Goal: Find contact information: Find contact information

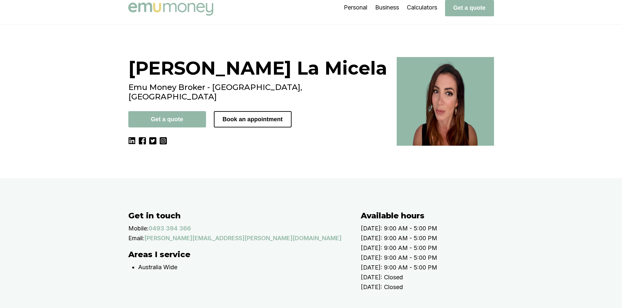
scroll to position [33, 0]
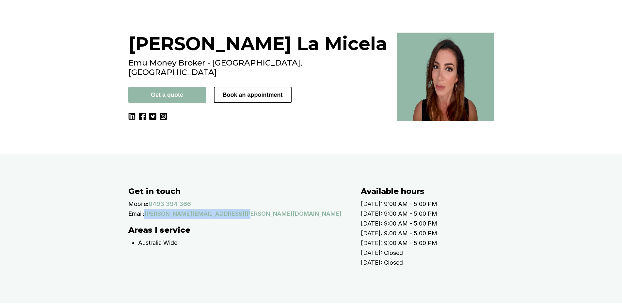
drag, startPoint x: 167, startPoint y: 253, endPoint x: 149, endPoint y: 253, distance: 18.0
click at [149, 219] on div "Email: laura.lamicela@emumoney.com.au" at bounding box center [237, 214] width 219 height 10
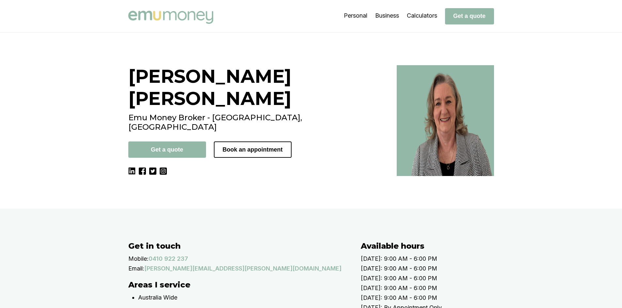
scroll to position [33, 0]
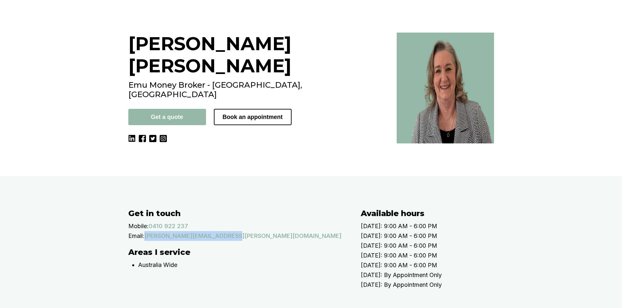
drag, startPoint x: 254, startPoint y: 249, endPoint x: 148, endPoint y: 253, distance: 105.8
click at [148, 241] on div "Email: robyn.adams@emumoney.com.au" at bounding box center [237, 236] width 219 height 10
copy div "robyn.adams@emumoney.com.au"
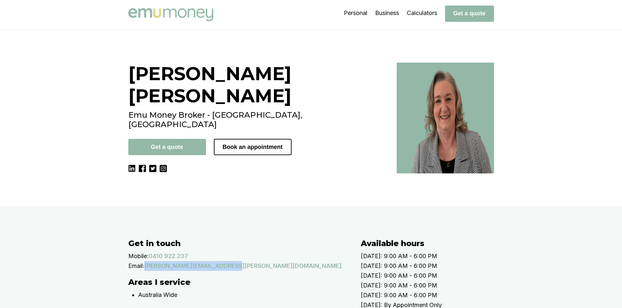
scroll to position [0, 0]
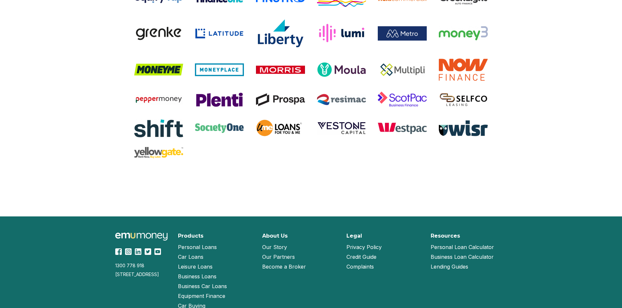
scroll to position [1367, 0]
